Goal: Book appointment/travel/reservation

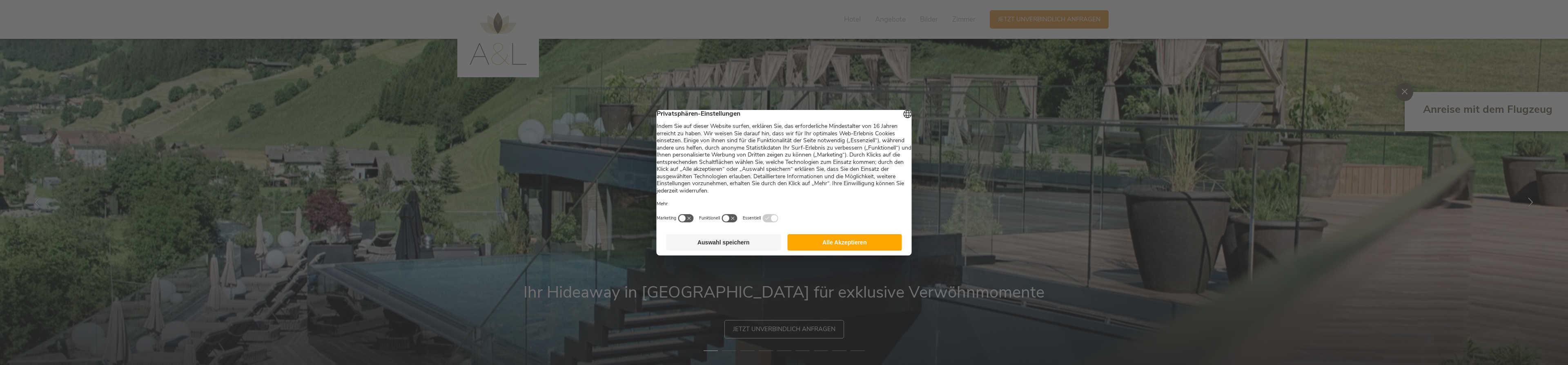
click at [829, 248] on button "Alle Akzeptieren" at bounding box center [844, 242] width 115 height 16
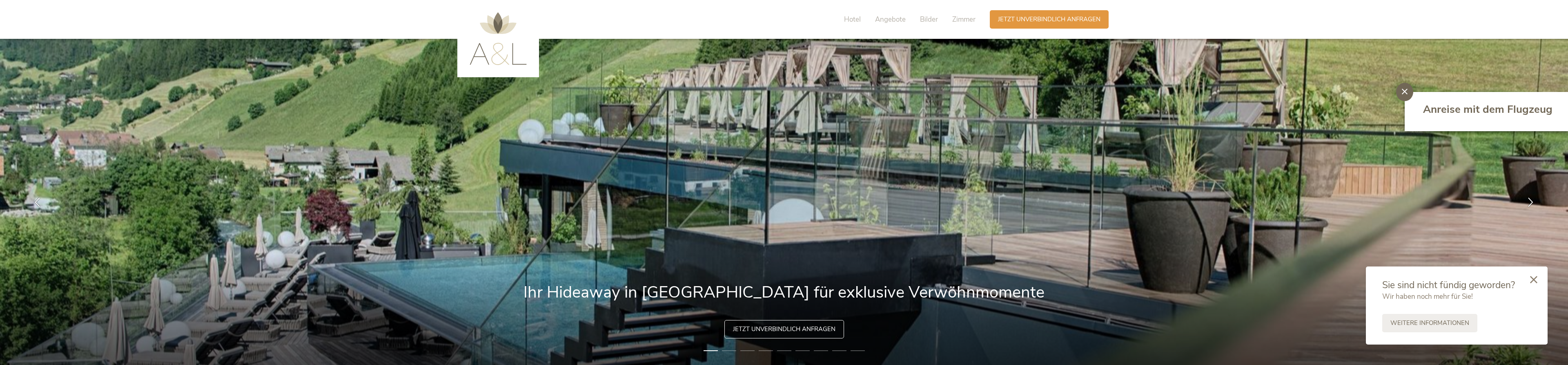
click at [1532, 281] on icon at bounding box center [1534, 280] width 7 height 7
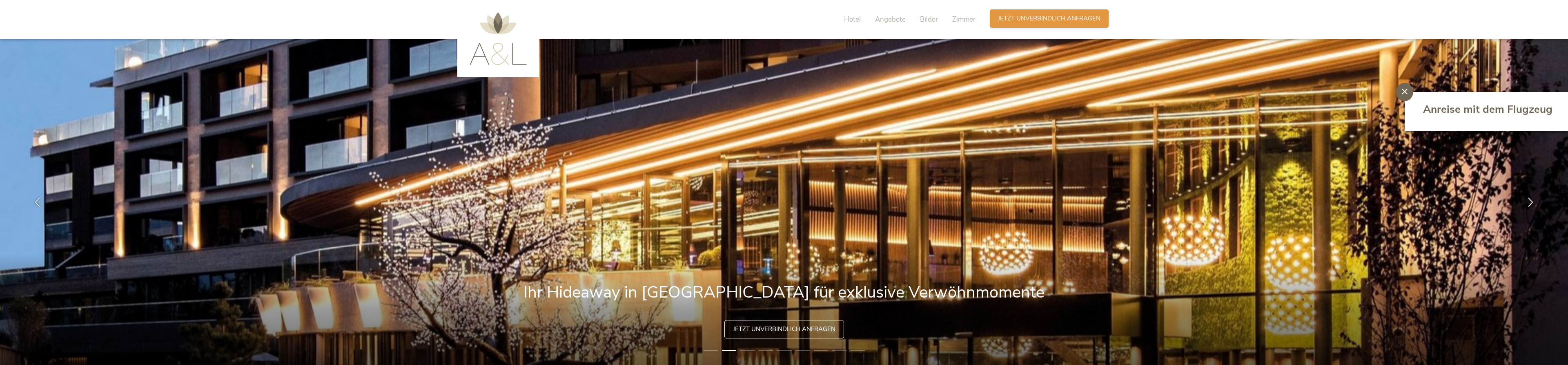
click at [1020, 23] on span "Jetzt unverbindlich anfragen" at bounding box center [1049, 18] width 102 height 9
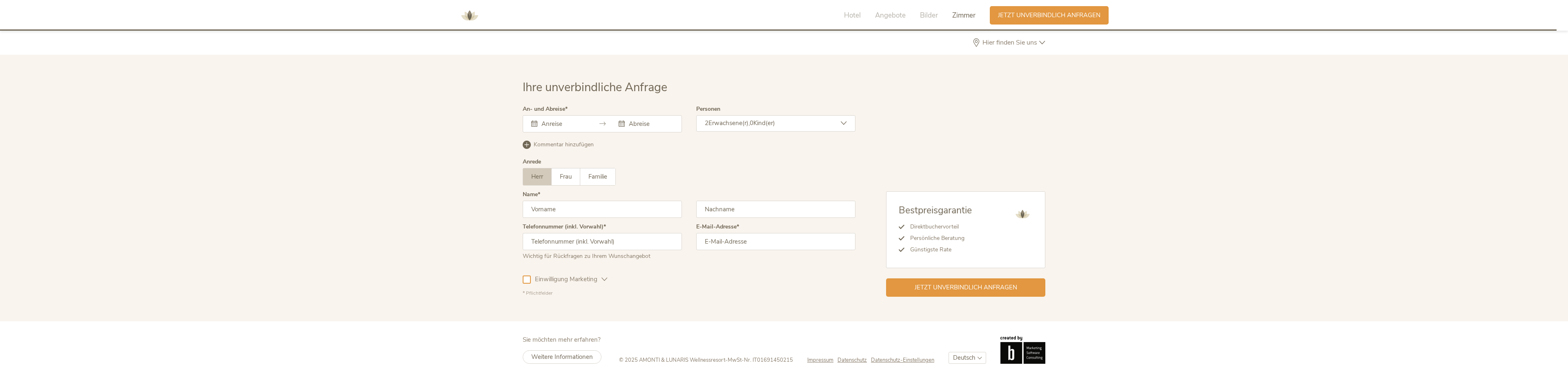
scroll to position [2405, 0]
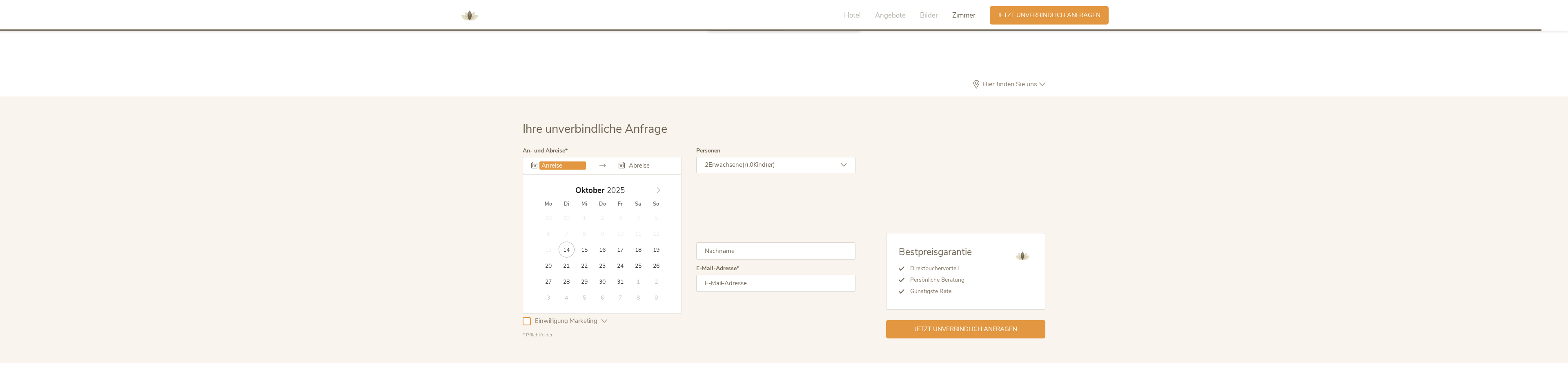
click at [555, 161] on input "text" at bounding box center [562, 165] width 46 height 8
type input "17.10.2025"
type input "19.10.2025"
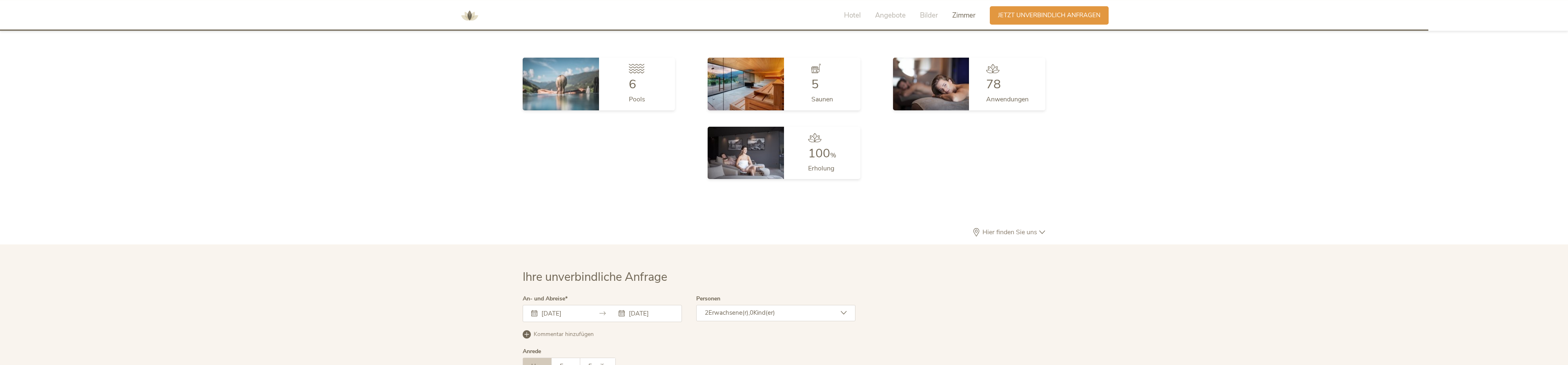
scroll to position [2197, 0]
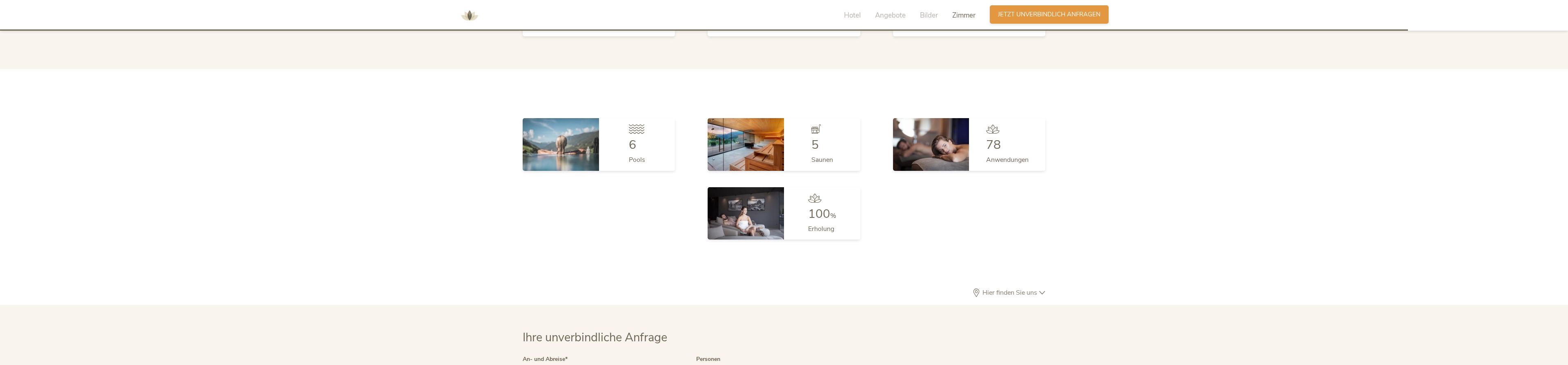
click at [1017, 12] on span "Jetzt unverbindlich anfragen" at bounding box center [1049, 15] width 102 height 9
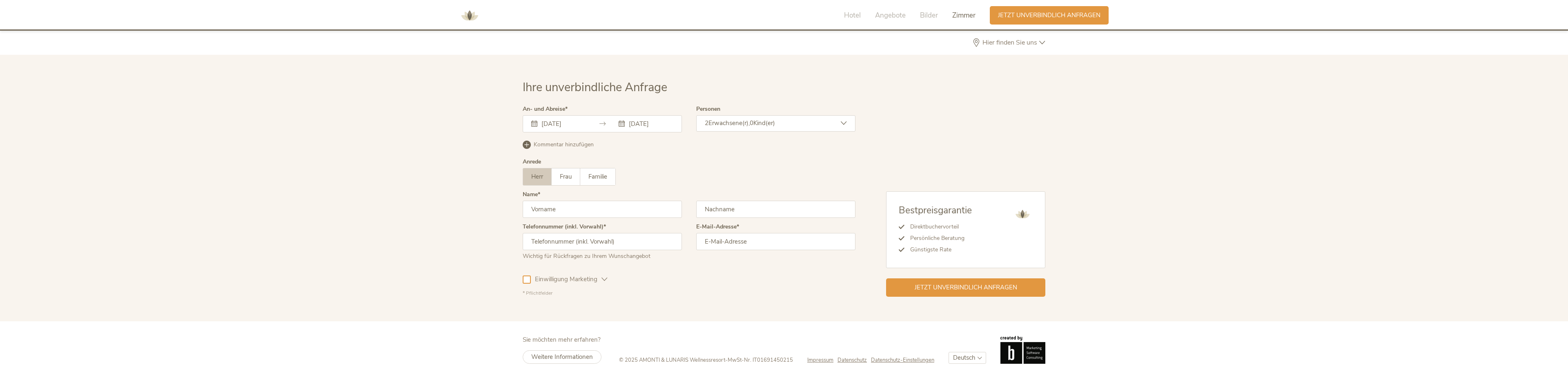
click at [955, 18] on span "Zimmer" at bounding box center [964, 15] width 23 height 9
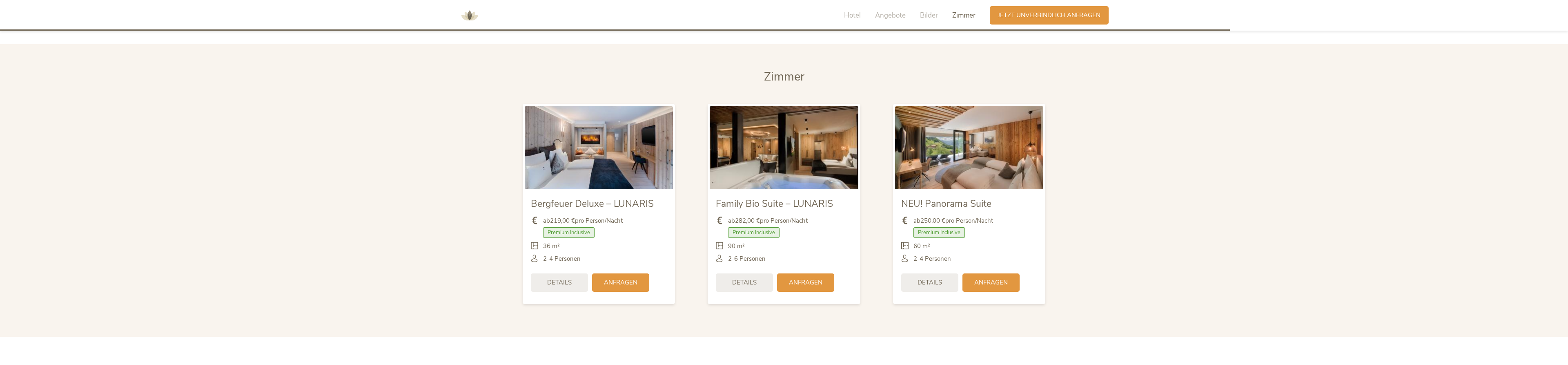
scroll to position [1919, 0]
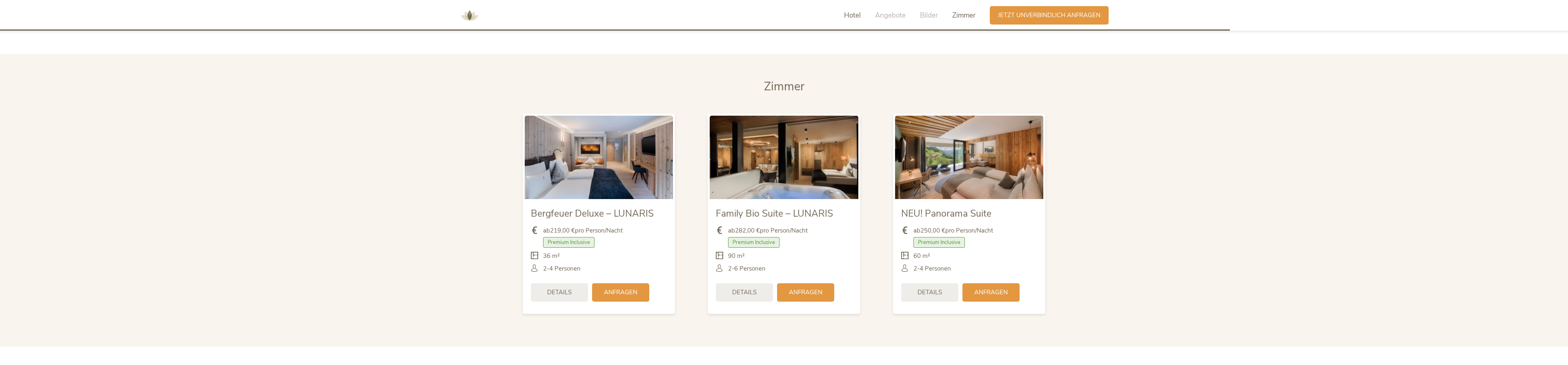
click at [855, 15] on span "Hotel" at bounding box center [853, 15] width 17 height 9
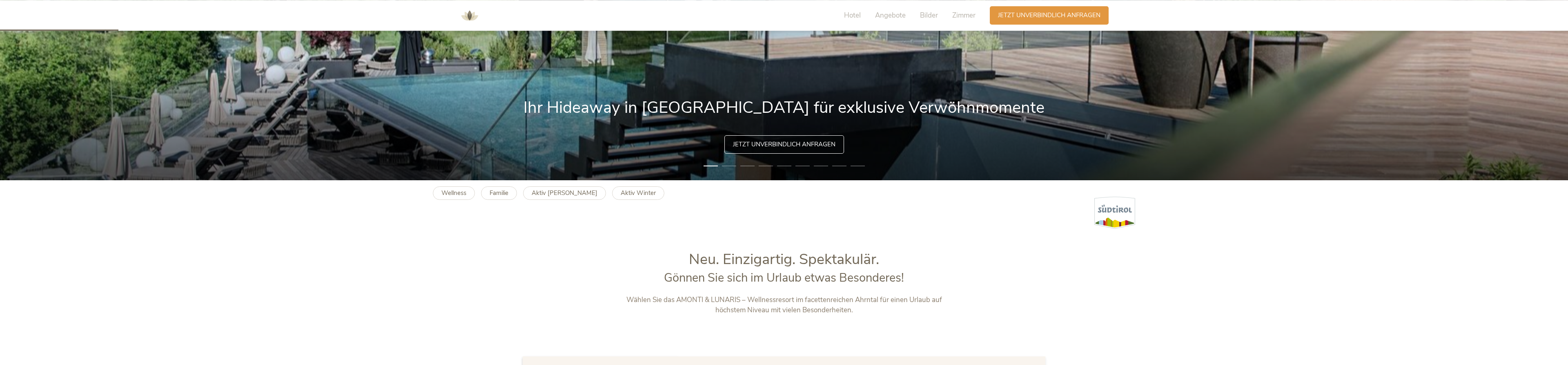
scroll to position [0, 0]
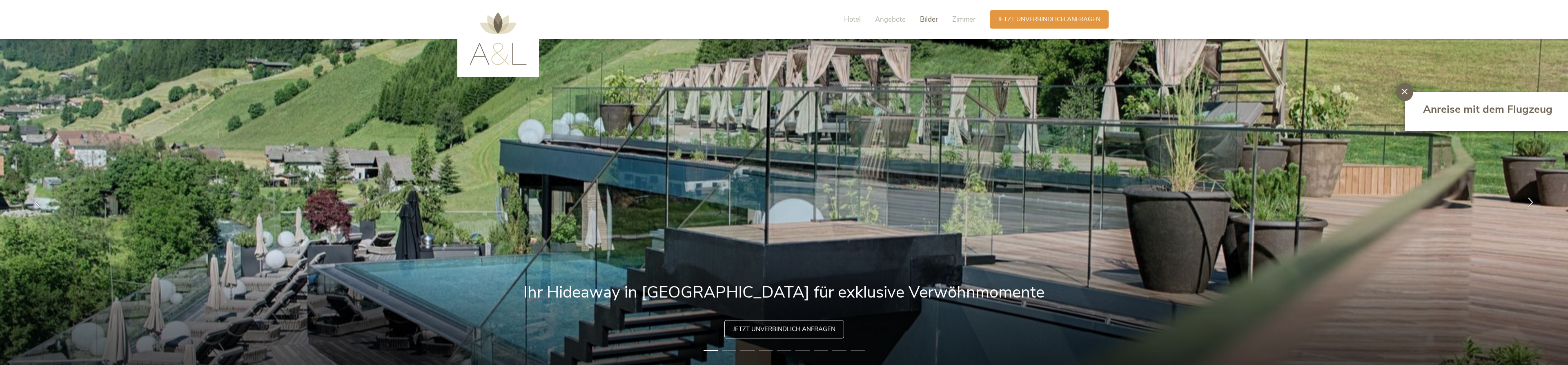
click at [931, 23] on span "Bilder" at bounding box center [929, 19] width 18 height 9
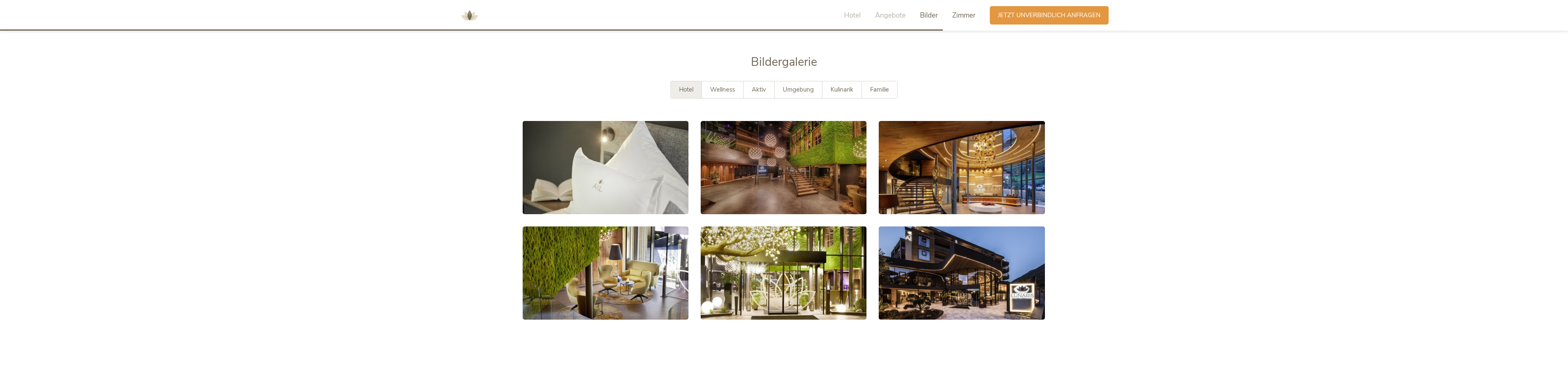
click at [970, 15] on span "Zimmer" at bounding box center [964, 15] width 23 height 9
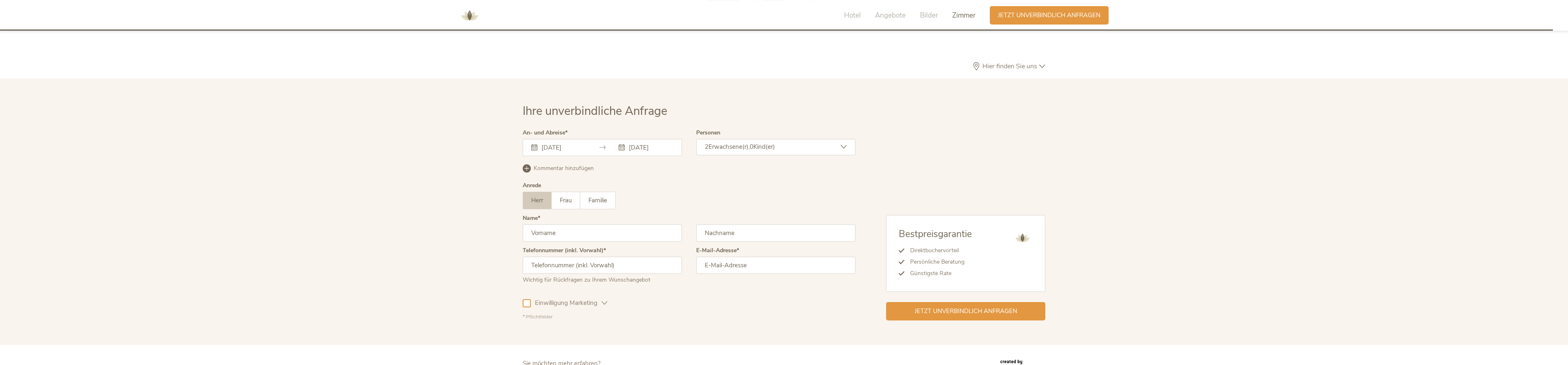
scroll to position [2447, 0]
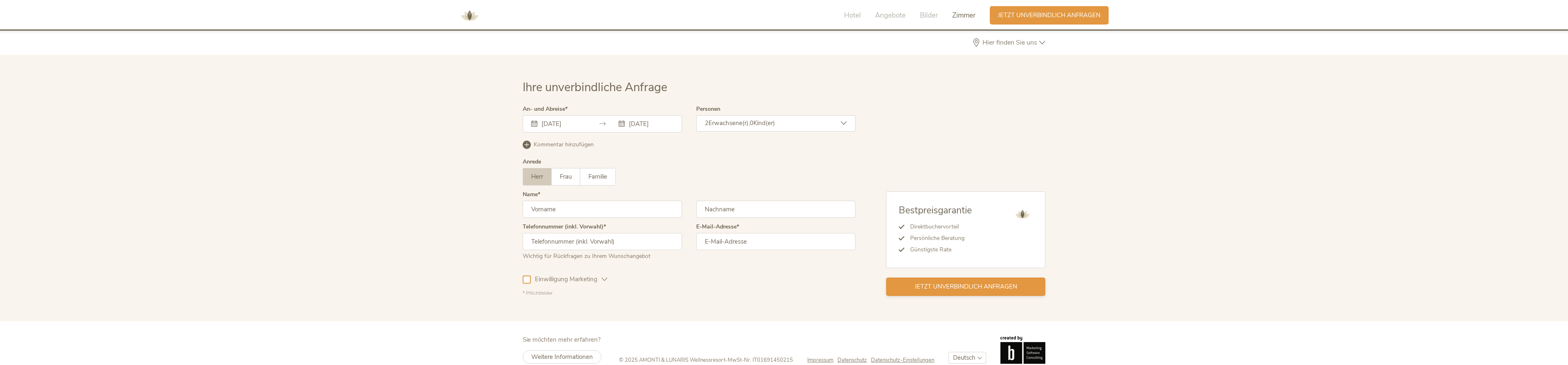
click at [951, 283] on span "Jetzt unverbindlich anfragen" at bounding box center [966, 287] width 102 height 9
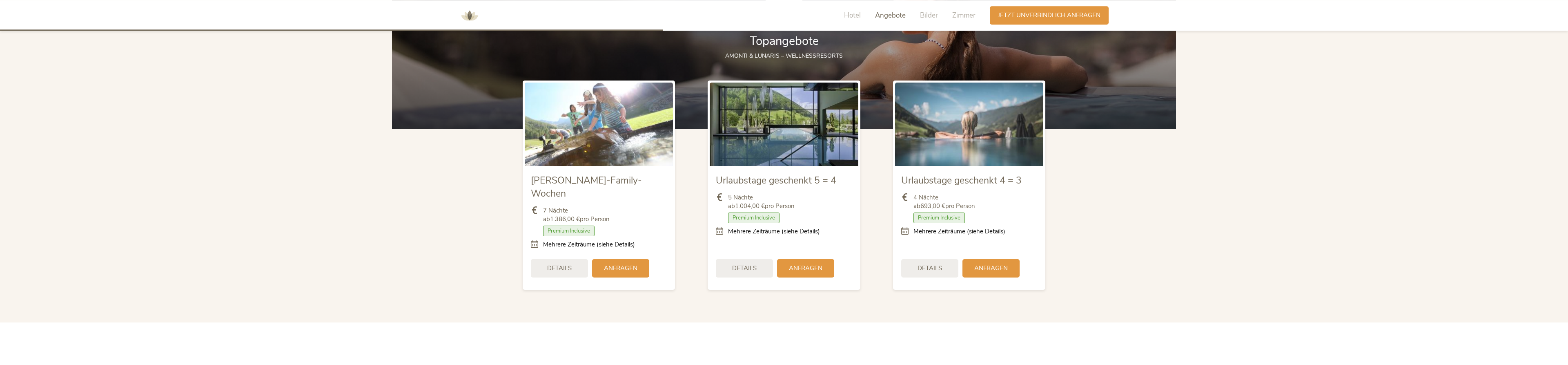
scroll to position [923, 0]
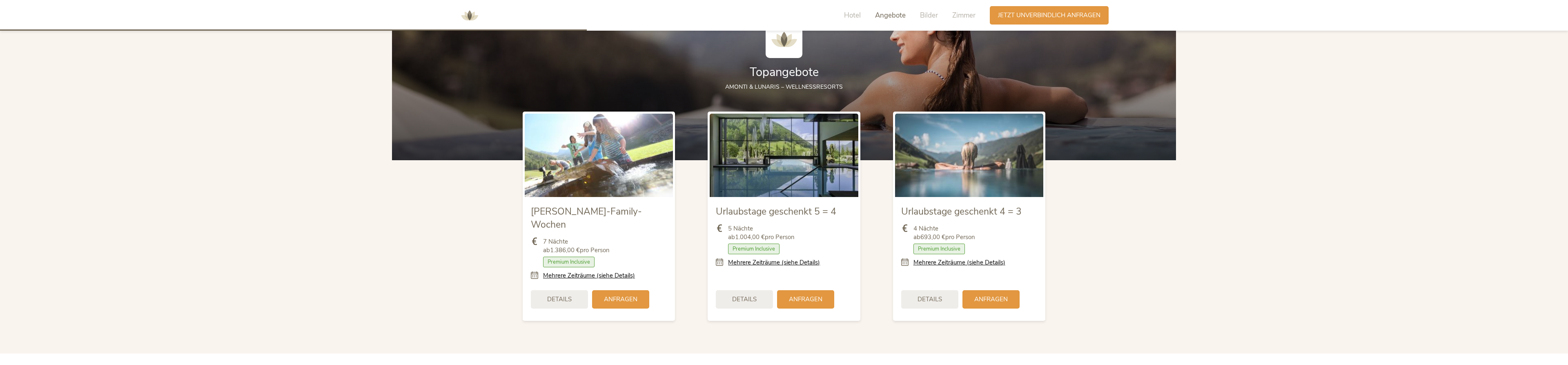
click at [466, 14] on img at bounding box center [469, 15] width 24 height 24
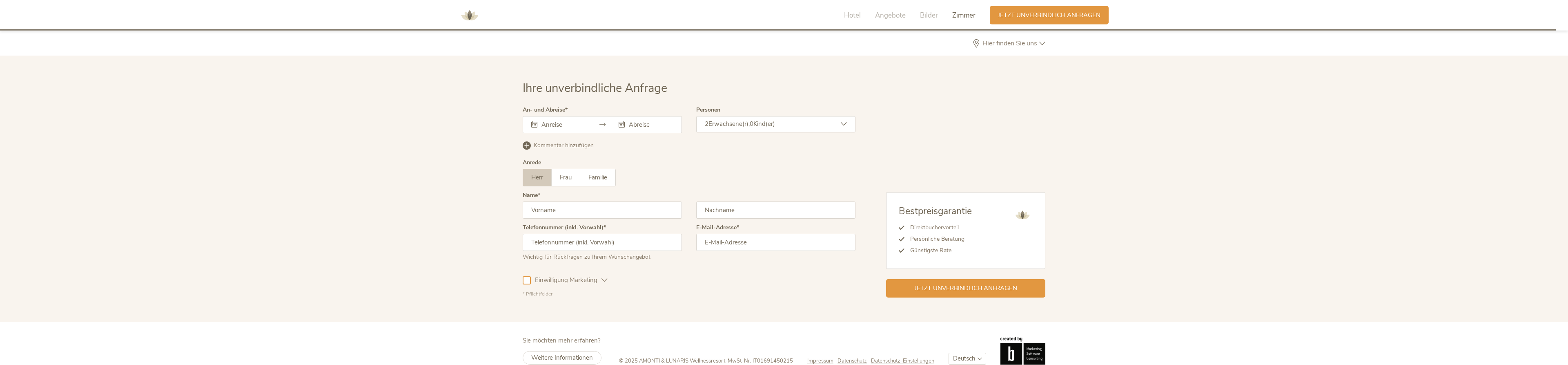
scroll to position [2447, 0]
click at [569, 120] on input "text" at bounding box center [562, 124] width 46 height 8
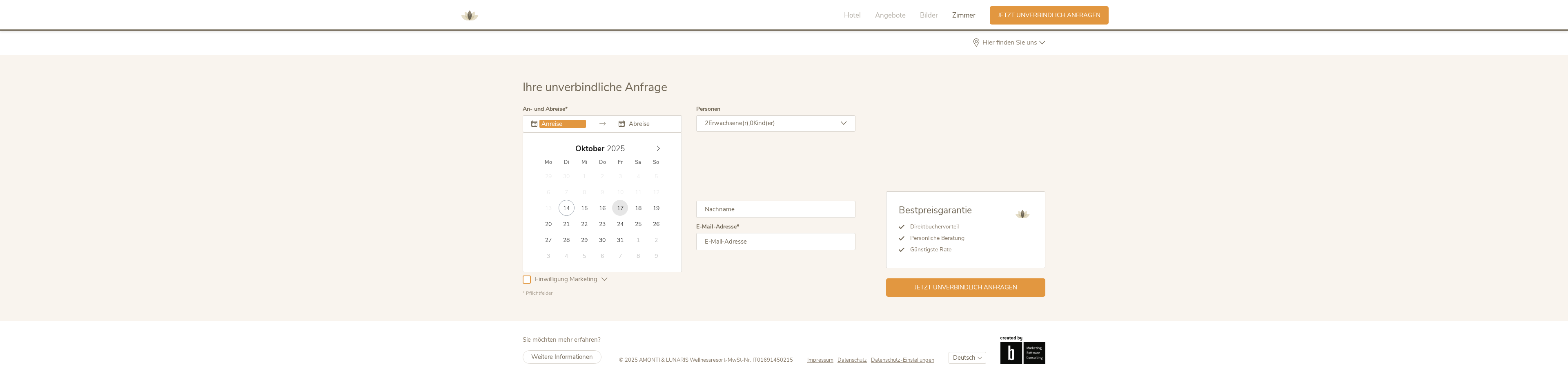
type input "17.10.2025"
type input "19.10.2025"
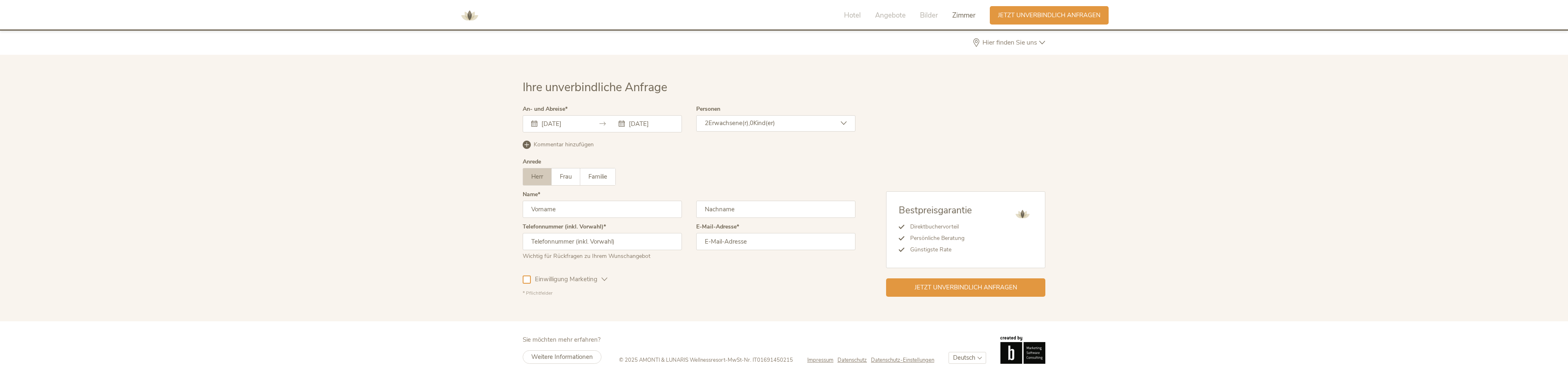
click at [583, 200] on input "text" at bounding box center [603, 209] width 159 height 17
type input "Norbert"
type input "Schöll"
type input "+491716823429"
type input "schoell@schlosskrone.de"
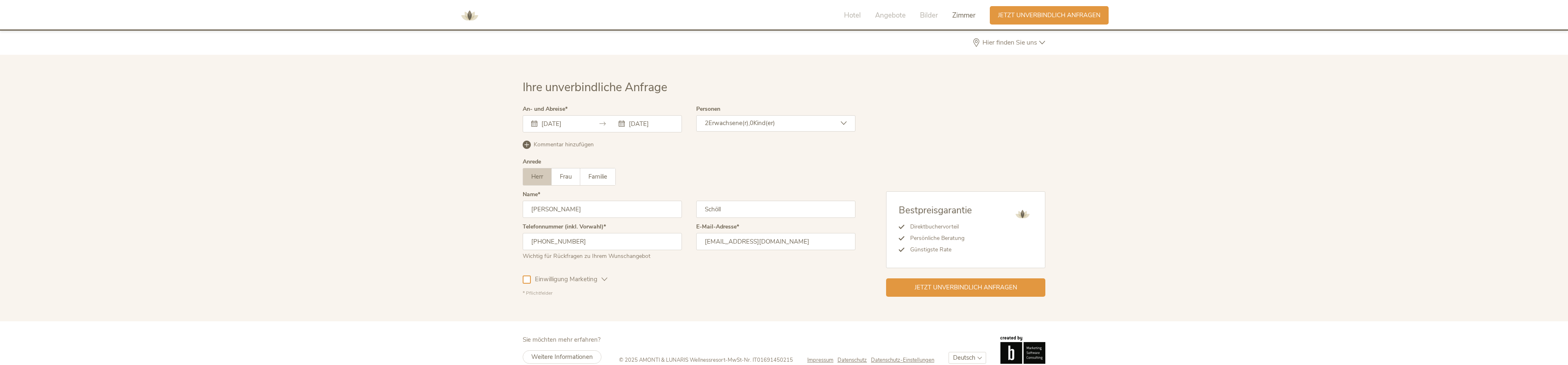
click at [625, 121] on icon at bounding box center [621, 124] width 6 height 6
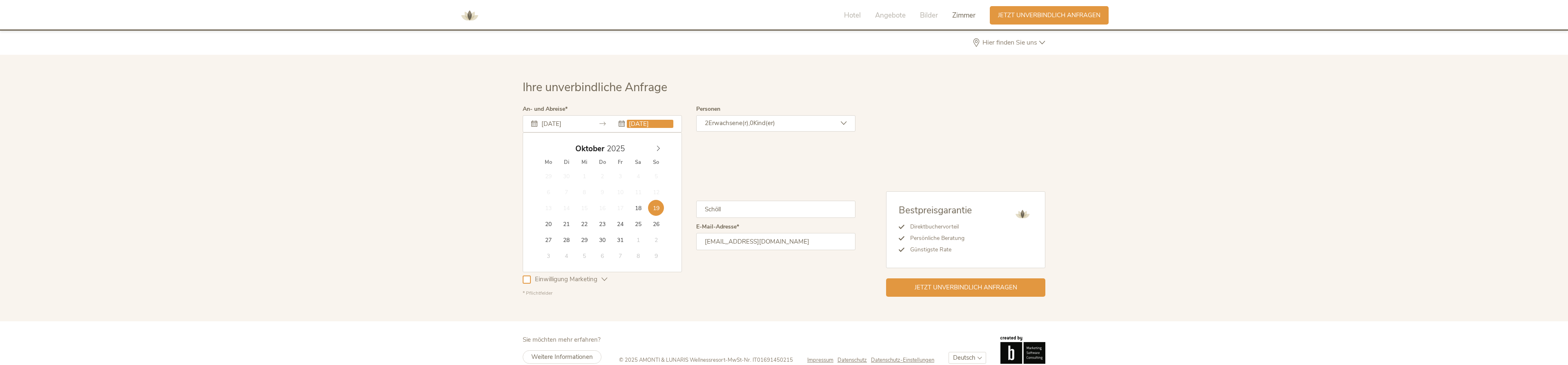
click at [641, 120] on input "19.10.2025" at bounding box center [650, 124] width 46 height 8
type input "20.10.2025"
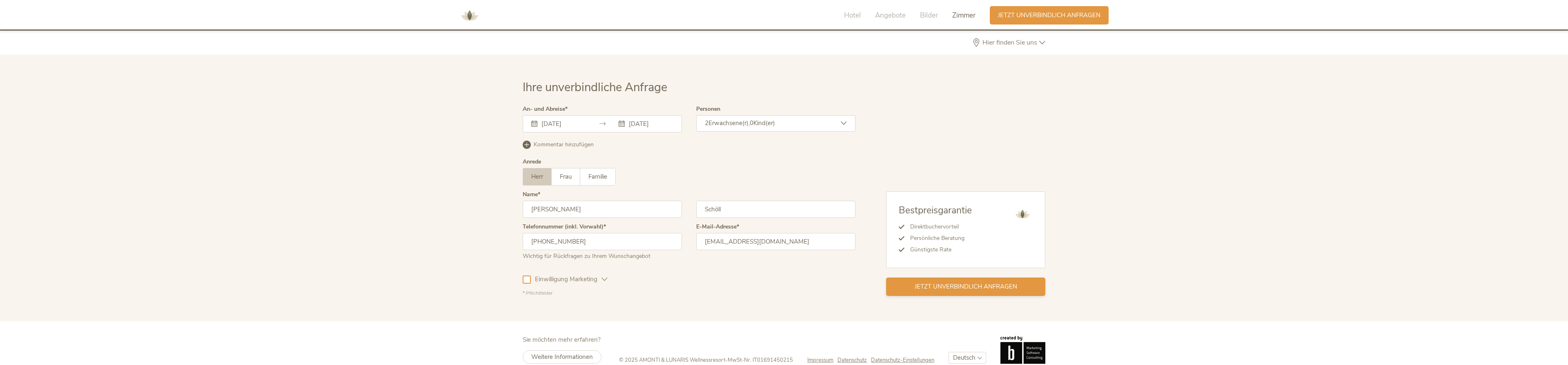
click at [959, 283] on span "Jetzt unverbindlich anfragen" at bounding box center [966, 287] width 102 height 9
click at [467, 15] on img at bounding box center [469, 15] width 24 height 24
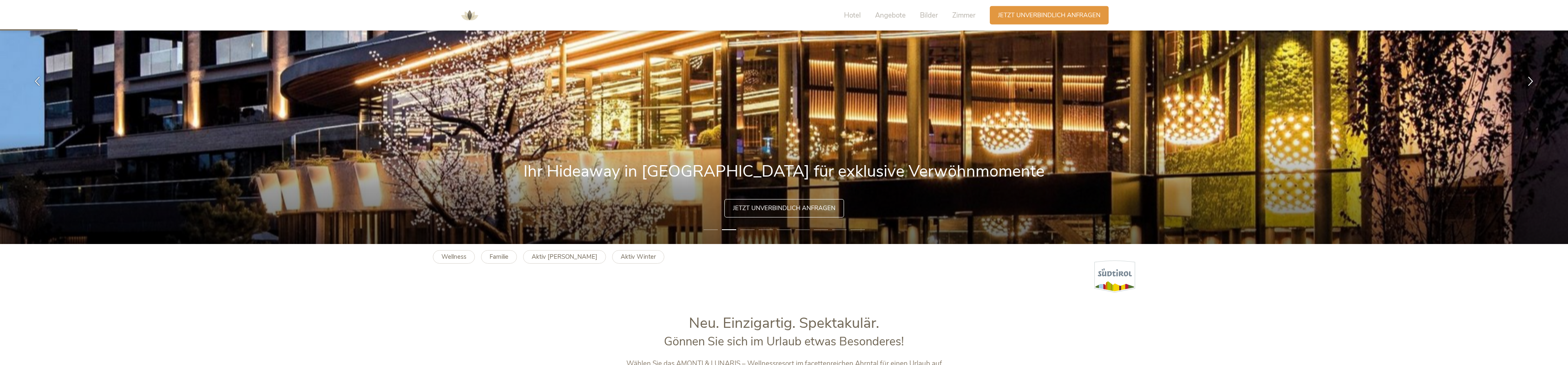
scroll to position [125, 0]
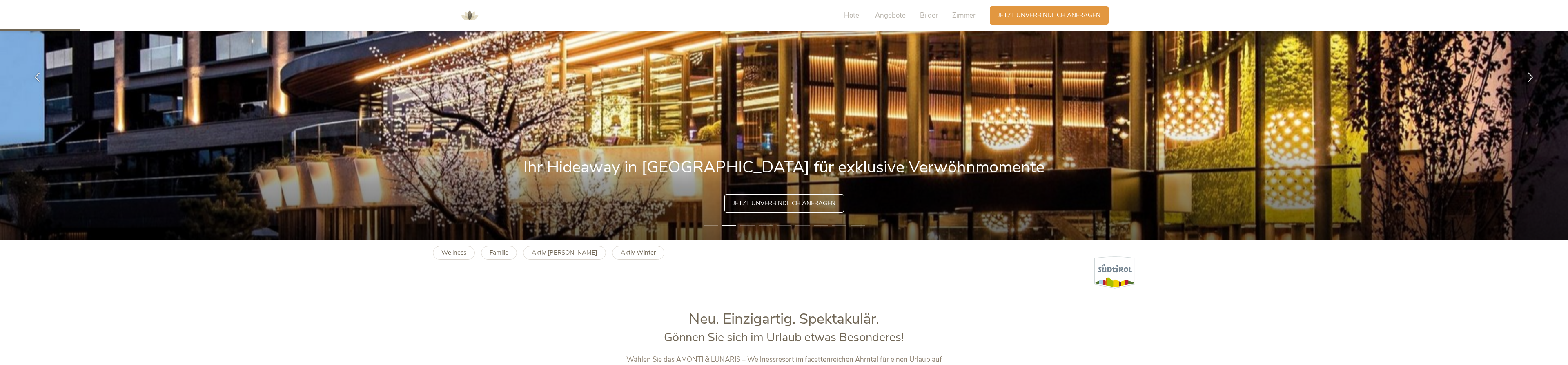
click at [816, 200] on span "Jetzt unverbindlich anfragen" at bounding box center [784, 204] width 102 height 9
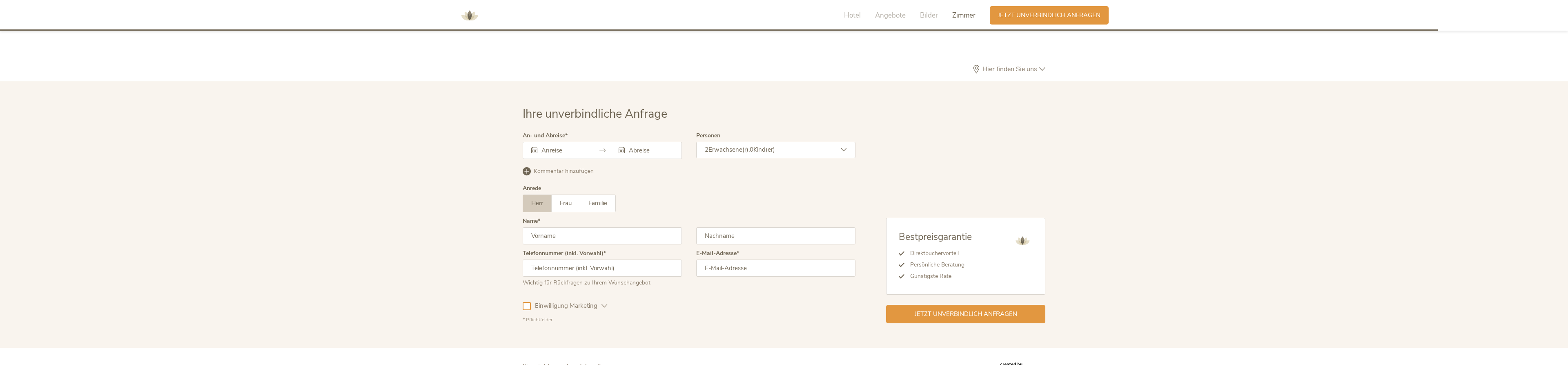
scroll to position [2447, 0]
